Goal: Register for event/course

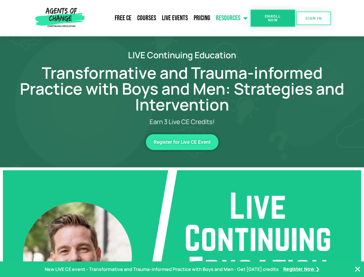
click at [232, 18] on link "Resources" at bounding box center [232, 18] width 38 height 14
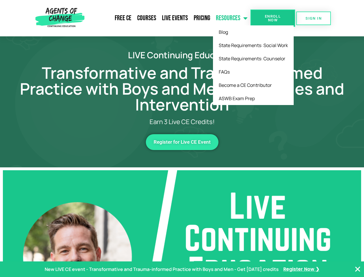
click at [273, 18] on span "Enroll Now" at bounding box center [273, 18] width 26 height 8
click at [314, 18] on span "SIGN IN" at bounding box center [314, 18] width 16 height 4
click at [182, 142] on span "Register for Live CE Event" at bounding box center [182, 142] width 57 height 5
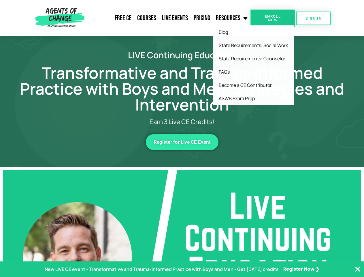
click at [182, 142] on span "Register for Live CE Event" at bounding box center [182, 142] width 57 height 5
click at [182, 269] on p "New LIVE CE event - Transformative and Trauma-informed Practice with Boys and M…" at bounding box center [162, 269] width 234 height 8
click at [358, 269] on icon "Close Banner" at bounding box center [358, 269] width 7 height 7
